Goal: Share content

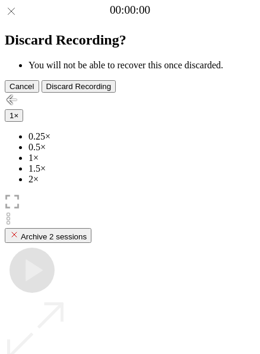
scroll to position [106, 0]
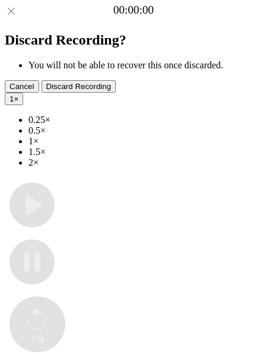
type input "**********"
